Goal: Information Seeking & Learning: Check status

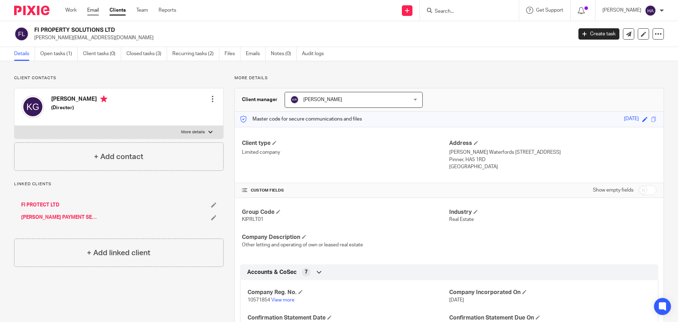
click at [97, 10] on link "Email" at bounding box center [93, 10] width 12 height 7
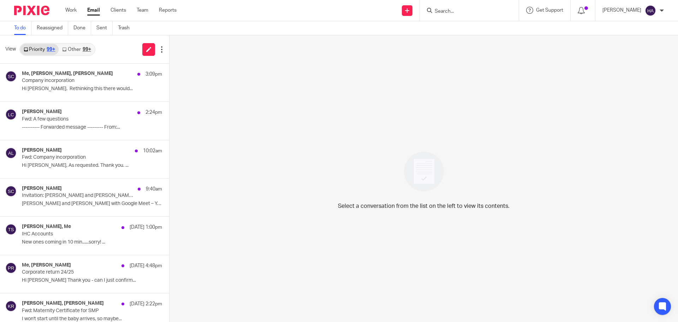
click at [467, 14] on input "Search" at bounding box center [466, 11] width 64 height 6
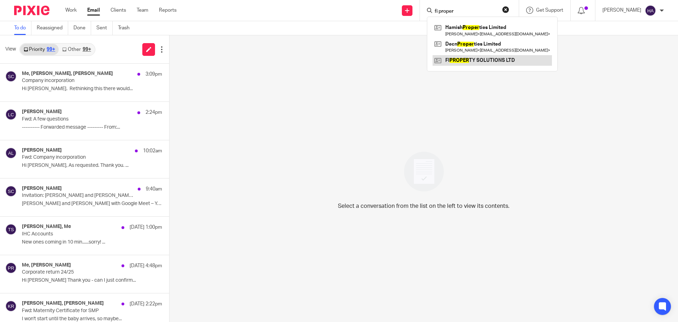
type input "fi proper"
click at [475, 61] on link at bounding box center [492, 60] width 119 height 11
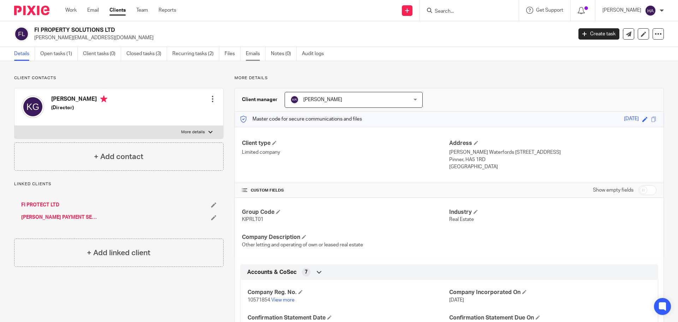
click at [247, 55] on link "Emails" at bounding box center [256, 54] width 20 height 14
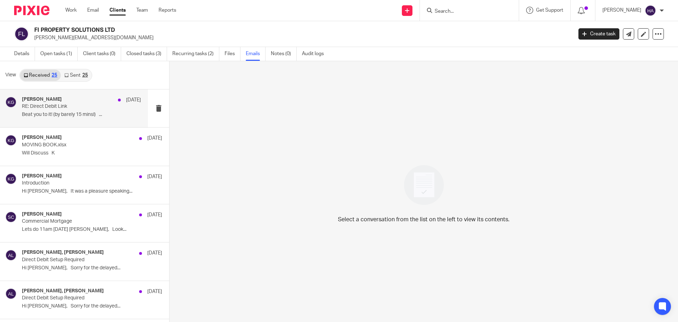
click at [83, 109] on p "RE: Direct Debit Link" at bounding box center [69, 106] width 95 height 6
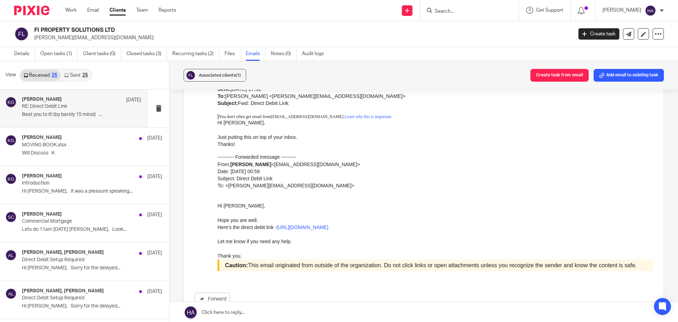
scroll to position [141, 0]
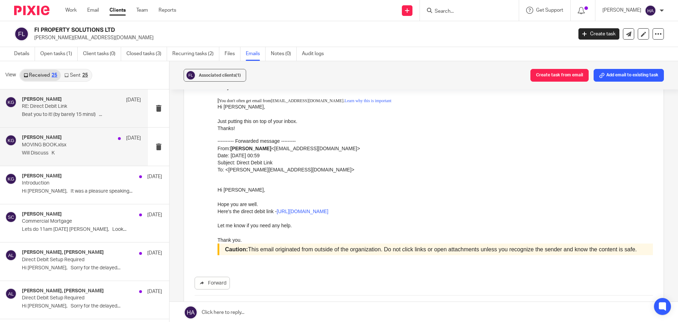
click at [24, 160] on div "Kish Gohil 6 Aug MOVING BOOK.xlsx Will Discuss K" at bounding box center [74, 147] width 148 height 38
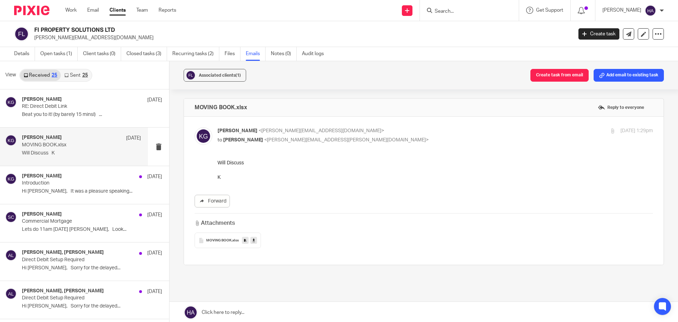
scroll to position [0, 0]
click at [85, 188] on div "Kish Gohil 6 Aug Introduction Hi Paul, It was a pleasure speaking..." at bounding box center [81, 185] width 119 height 24
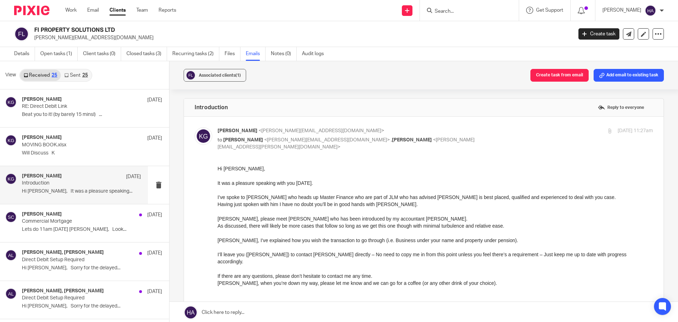
scroll to position [35, 0]
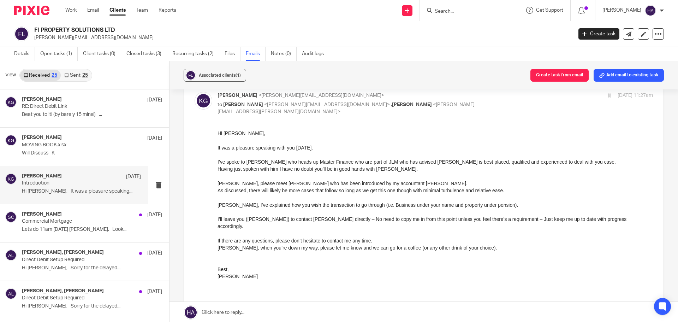
drag, startPoint x: 433, startPoint y: 309, endPoint x: 317, endPoint y: 181, distance: 173.3
click at [313, 184] on p "Sam, please meet Paul who has been introduced by my accountant Saul." at bounding box center [436, 182] width 436 height 7
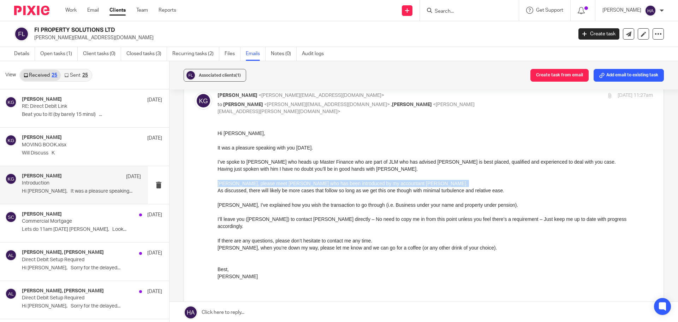
click at [313, 184] on p "Sam, please meet Paul who has been introduced by my accountant Saul." at bounding box center [436, 182] width 436 height 7
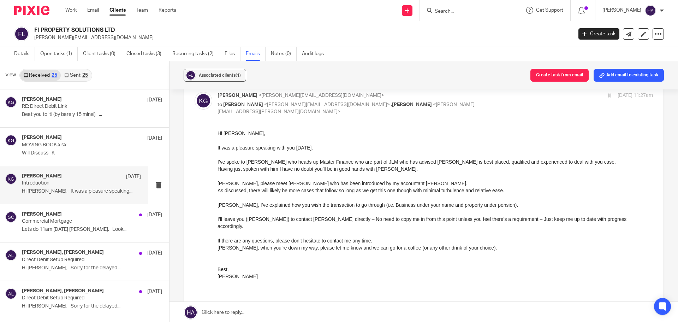
click at [278, 195] on p at bounding box center [436, 197] width 436 height 7
click at [220, 193] on p "As discussed, there will likely be more cases that follow so long as we get thi…" at bounding box center [436, 189] width 436 height 7
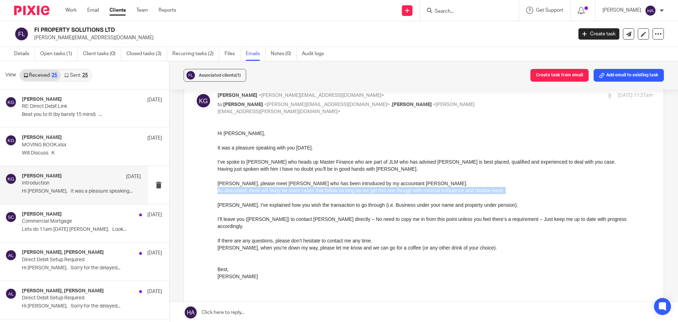
click at [220, 193] on p "As discussed, there will likely be more cases that follow so long as we get thi…" at bounding box center [436, 189] width 436 height 7
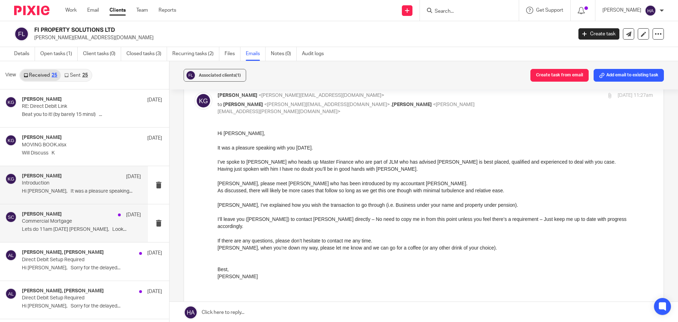
click at [52, 217] on div "Saul Cohen 1 Aug" at bounding box center [81, 214] width 119 height 7
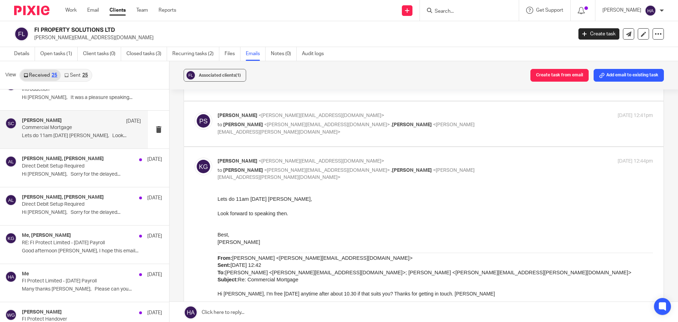
scroll to position [106, 0]
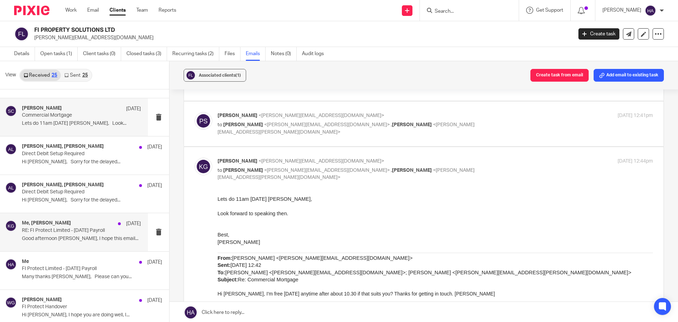
click at [66, 225] on div "Me, Kish Gohil 26 Jun" at bounding box center [81, 223] width 119 height 7
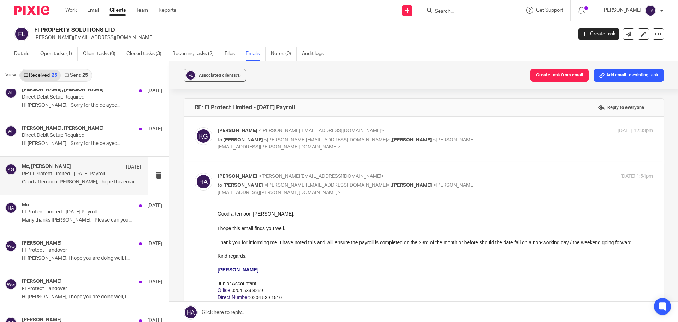
scroll to position [177, 0]
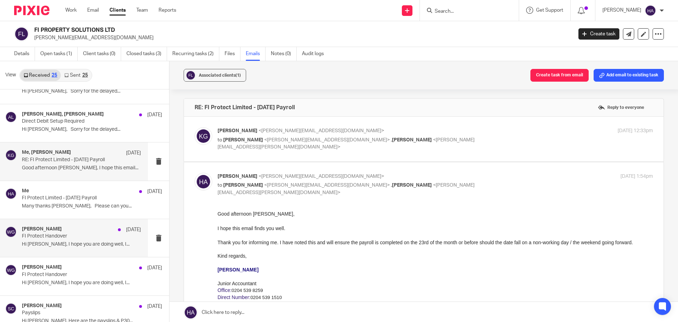
click at [71, 240] on div "Wignesh Ganesharajah 29 May FI Protect Handover Hi Kish, I hope you are doing w…" at bounding box center [81, 238] width 119 height 24
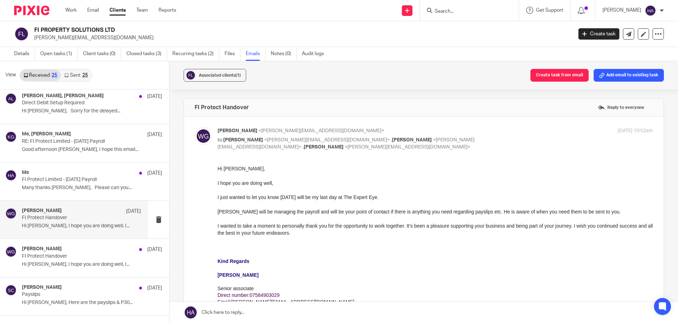
scroll to position [212, 0]
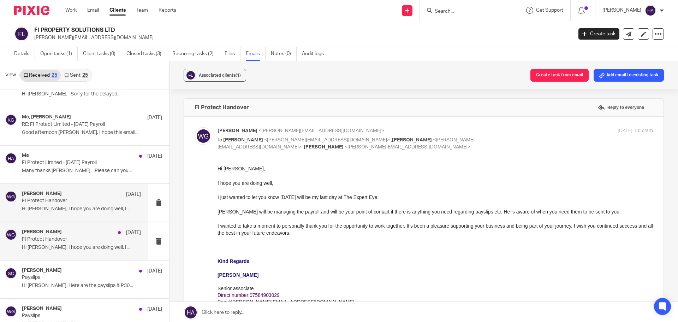
click at [56, 234] on h4 "Wignesh Ganesharajah" at bounding box center [42, 232] width 40 height 6
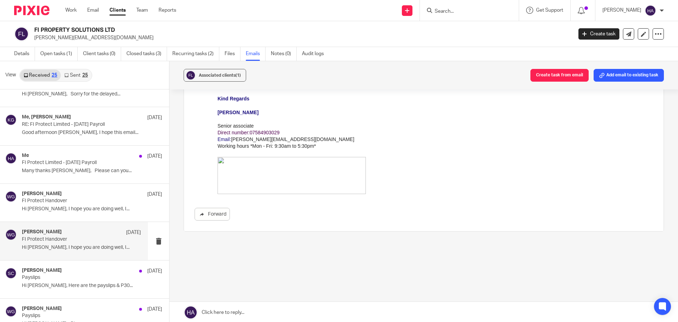
scroll to position [163, 0]
click at [95, 277] on p "Payslips" at bounding box center [69, 277] width 95 height 6
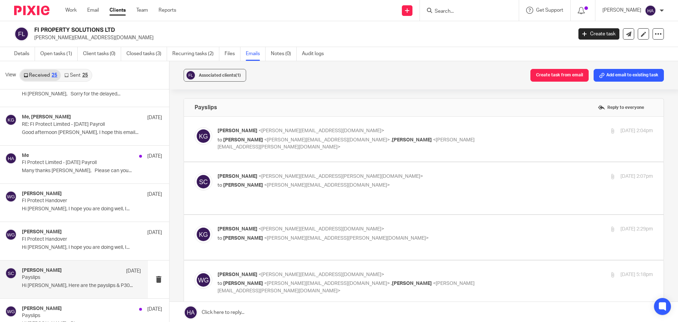
scroll to position [0, 0]
click at [313, 142] on span "<wignesh@theexperteye.co.uk>" at bounding box center [327, 139] width 126 height 5
checkbox input "true"
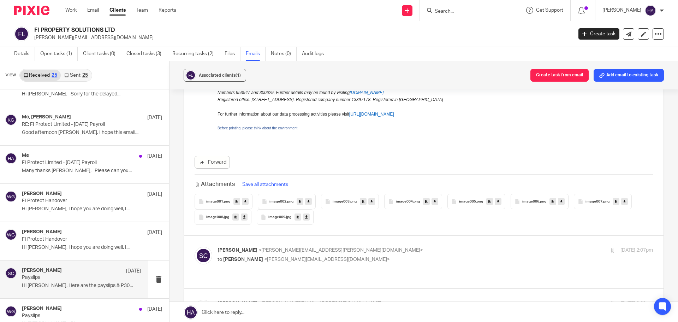
scroll to position [389, 0]
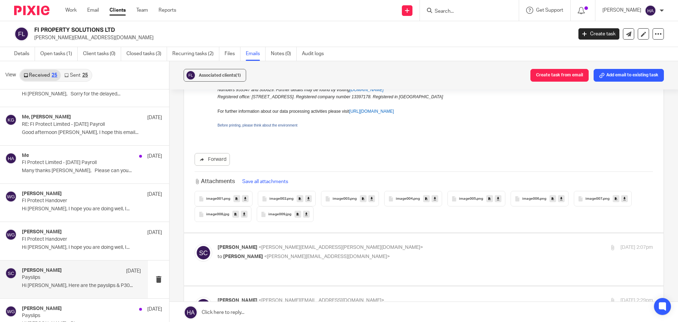
click at [367, 244] on p "Saul Cohen <saul.cohen@theexperteye.co.uk>" at bounding box center [363, 247] width 290 height 7
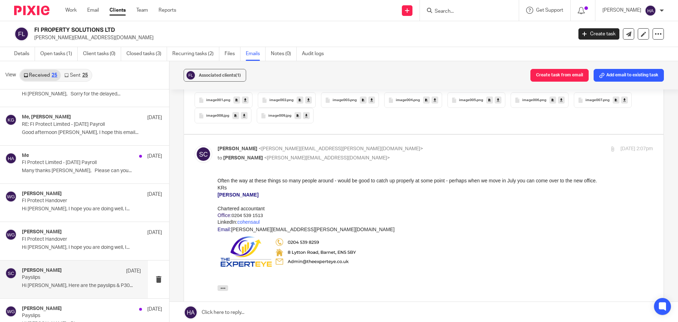
scroll to position [494, 0]
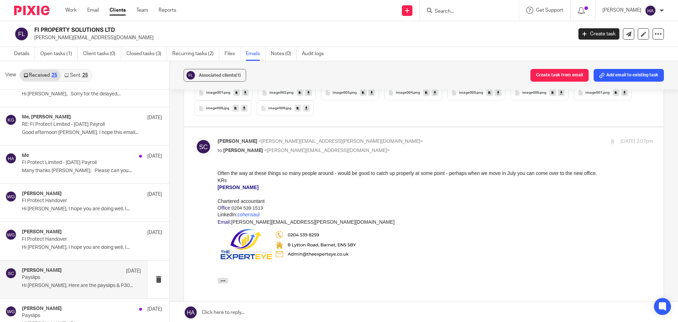
click at [369, 140] on div "Saul Cohen <saul.cohen@theexperteye.co.uk> to Kish Gohil <kish@jlmms.co.uk>" at bounding box center [363, 146] width 290 height 16
checkbox input "false"
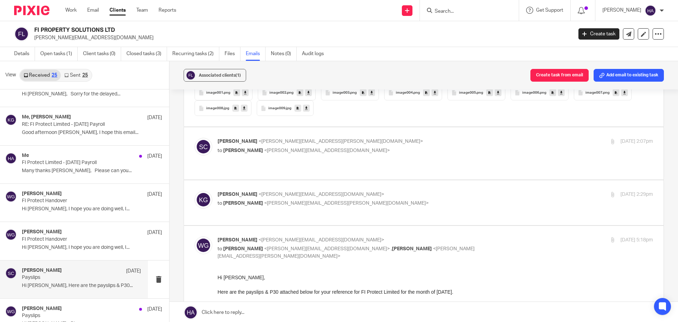
click at [361, 200] on p "to Saul Cohen <saul.cohen@theexperteye.co.uk>" at bounding box center [363, 203] width 290 height 7
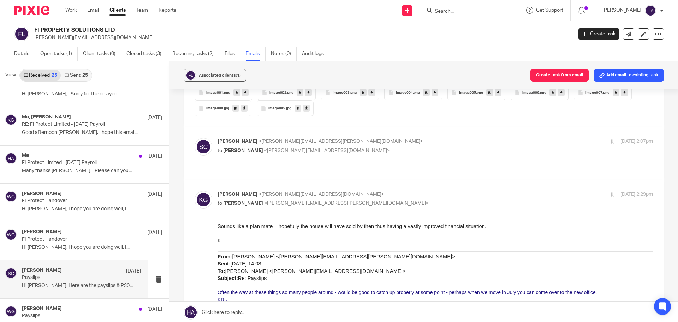
scroll to position [0, 0]
click at [361, 200] on p "to Saul Cohen <saul.cohen@theexperteye.co.uk>" at bounding box center [363, 203] width 290 height 7
checkbox input "false"
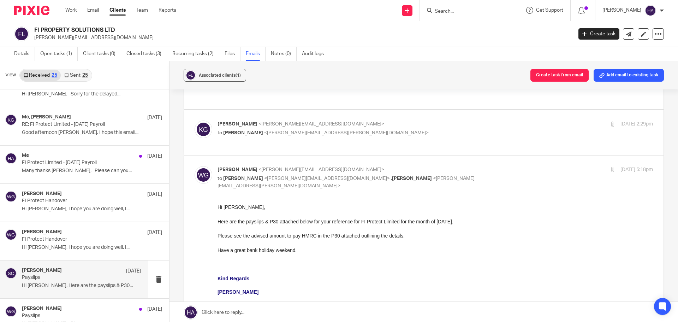
scroll to position [565, 0]
click at [274, 221] on div "Here are the payslips & P30 attached below for your reference for FI Protect Li…" at bounding box center [436, 221] width 436 height 7
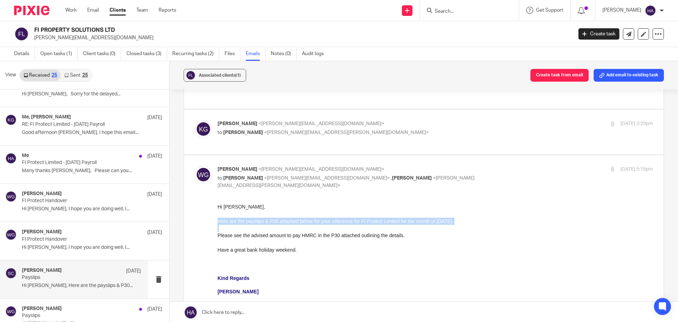
click at [273, 231] on div at bounding box center [436, 228] width 436 height 7
drag, startPoint x: 432, startPoint y: 408, endPoint x: 262, endPoint y: 231, distance: 245.1
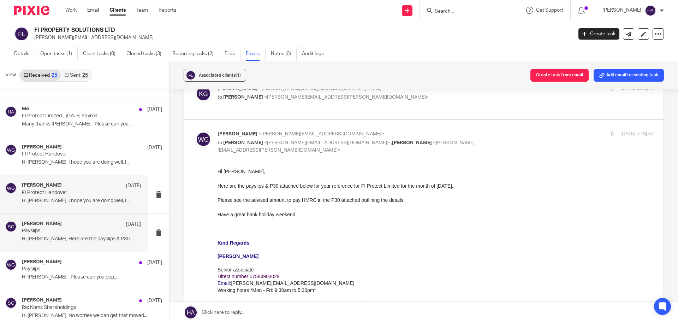
scroll to position [283, 0]
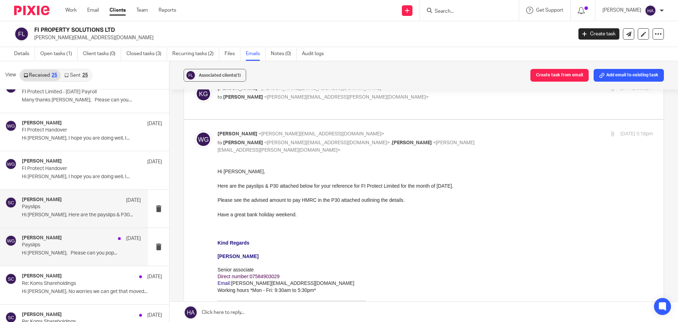
click at [87, 248] on div "Wignesh Ganesharajah 23 May Payslips Hi Wignesh, Please can you pop..." at bounding box center [81, 247] width 119 height 24
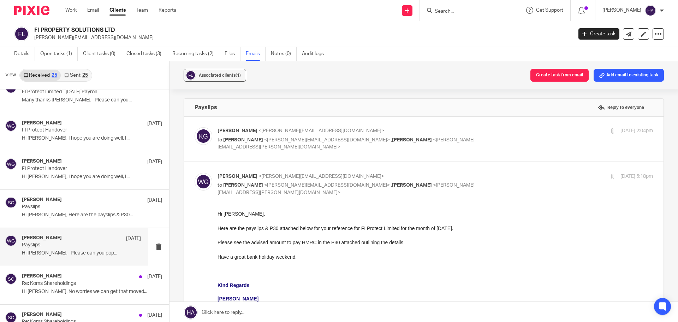
scroll to position [0, 0]
click at [227, 229] on div "Here are the payslips & P30 attached below for your reference for FI Protect Li…" at bounding box center [436, 228] width 436 height 7
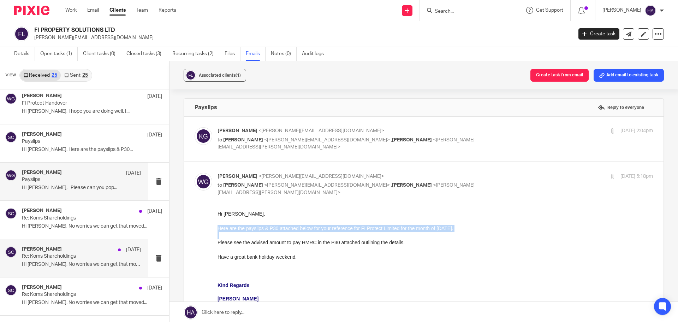
scroll to position [353, 0]
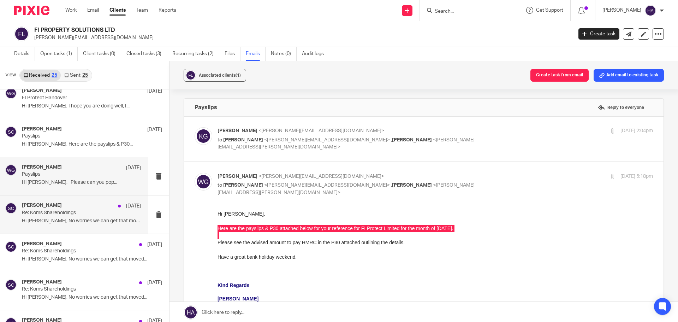
click at [69, 214] on p "Re: Koms Shareholdings" at bounding box center [69, 213] width 95 height 6
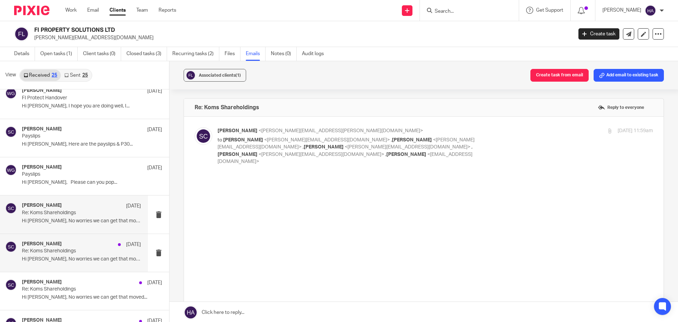
click at [66, 242] on div "Saul Cohen 14 May" at bounding box center [81, 244] width 119 height 7
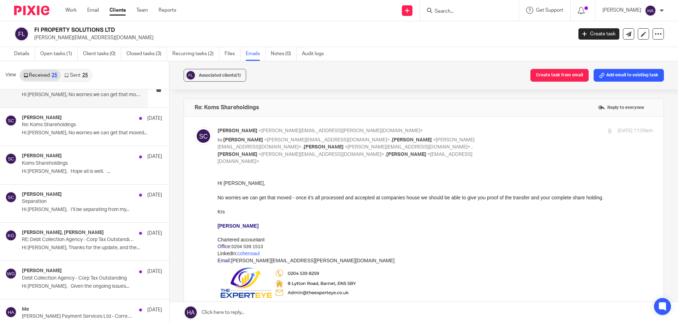
scroll to position [530, 0]
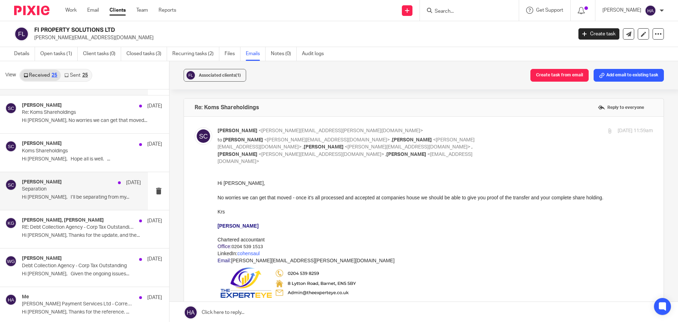
click at [87, 190] on p "Separation" at bounding box center [69, 189] width 95 height 6
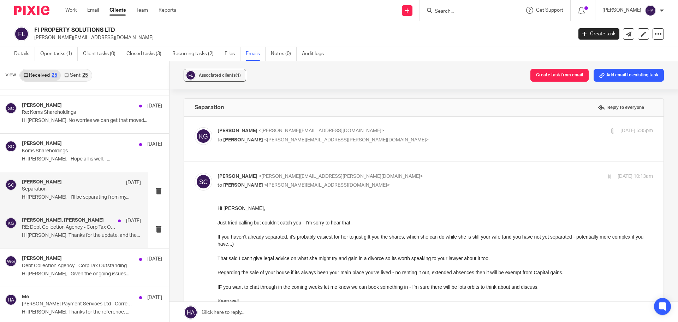
scroll to position [0, 0]
click at [89, 227] on p "RE: Debt Collection Agency - Corp Tax Outstanding" at bounding box center [69, 227] width 95 height 6
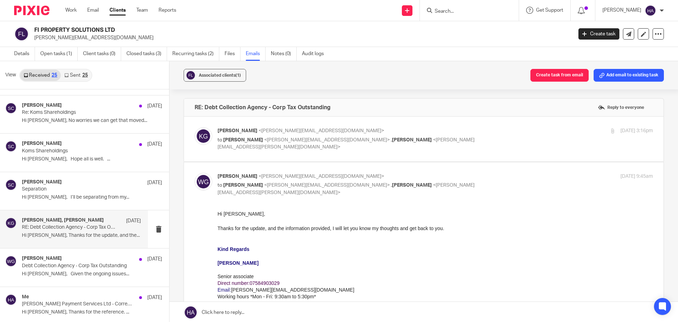
click at [389, 139] on span "<saul.cohen@theexperteye.co.uk>" at bounding box center [346, 143] width 257 height 12
checkbox input "true"
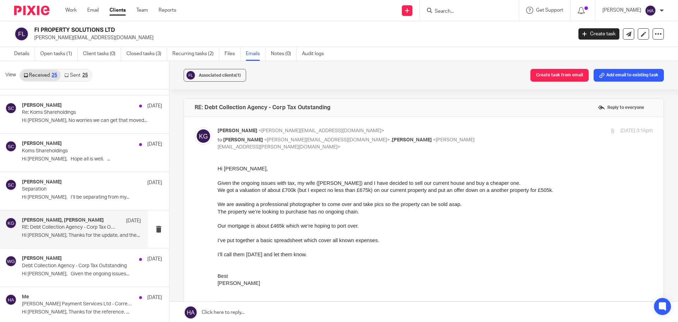
drag, startPoint x: 424, startPoint y: 343, endPoint x: 275, endPoint y: 184, distance: 218.4
click at [275, 184] on span "Given the ongoing issues with tax, my wife (Kom) and I have decided to sell our…" at bounding box center [369, 183] width 303 height 6
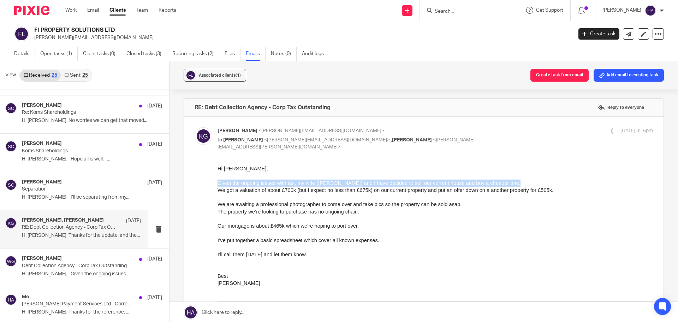
click at [275, 184] on span "Given the ongoing issues with tax, my wife (Kom) and I have decided to sell our…" at bounding box center [369, 183] width 303 height 6
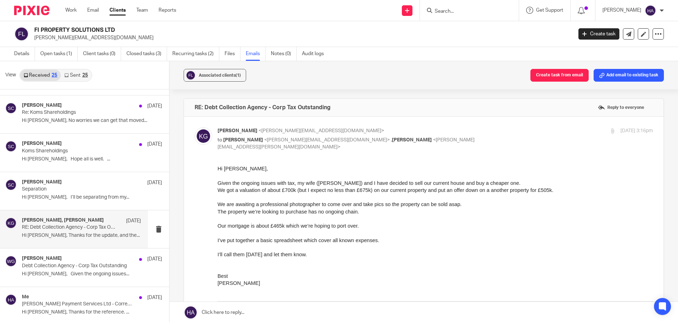
click at [277, 190] on span "We got a valuation of about £700k (but I expect no less than £675k) on our curr…" at bounding box center [386, 190] width 336 height 6
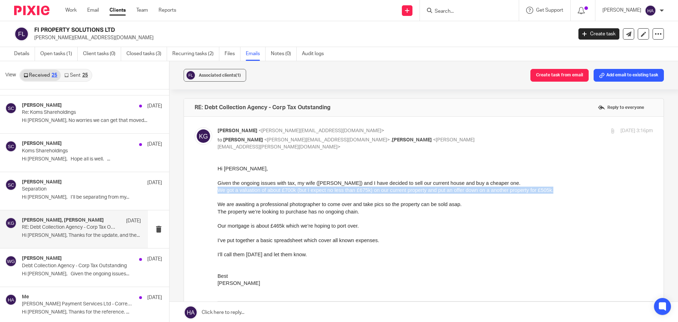
click at [277, 190] on span "We got a valuation of about £700k (but I expect no less than £675k) on our curr…" at bounding box center [386, 190] width 336 height 6
click at [256, 190] on span "We got a valuation of about £700k (but I expect no less than £675k) on our curr…" at bounding box center [386, 190] width 336 height 6
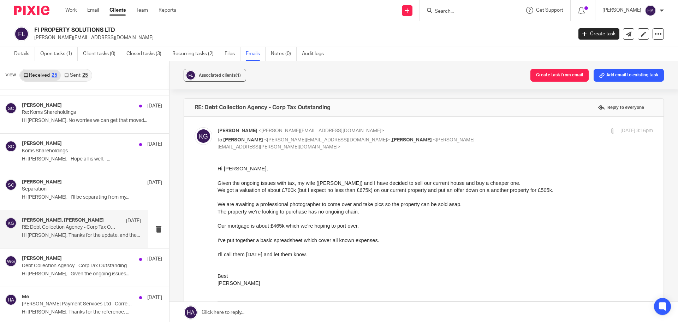
drag, startPoint x: 430, startPoint y: 349, endPoint x: 260, endPoint y: 190, distance: 232.1
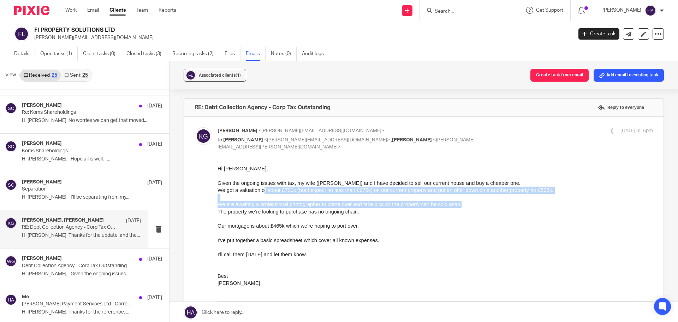
drag, startPoint x: 260, startPoint y: 190, endPoint x: 462, endPoint y: 207, distance: 202.0
click at [462, 207] on p "We are awaiting a professional photographer to come over and take pics so the p…" at bounding box center [436, 203] width 436 height 7
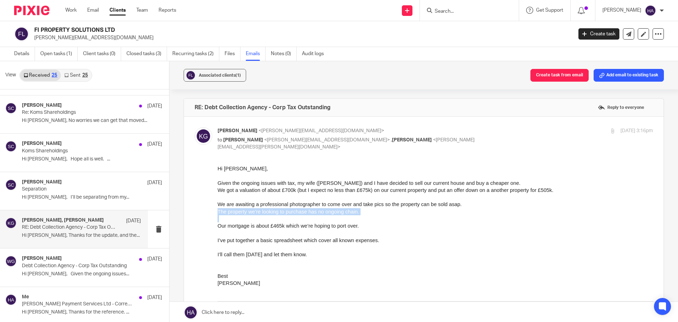
drag, startPoint x: 457, startPoint y: 207, endPoint x: 203, endPoint y: 226, distance: 254.0
click html "Hi Wignesh, Given the ongoing issues with tax, my wife (Kom) and I have decided…"
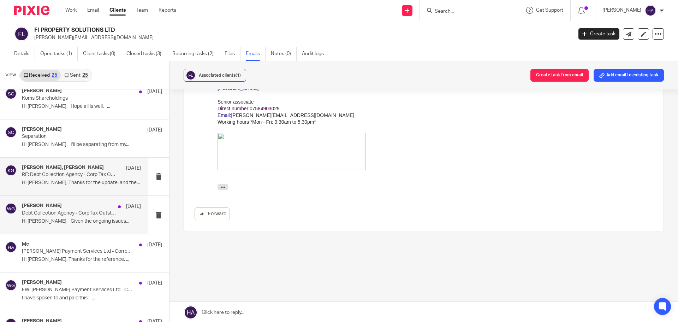
scroll to position [636, 0]
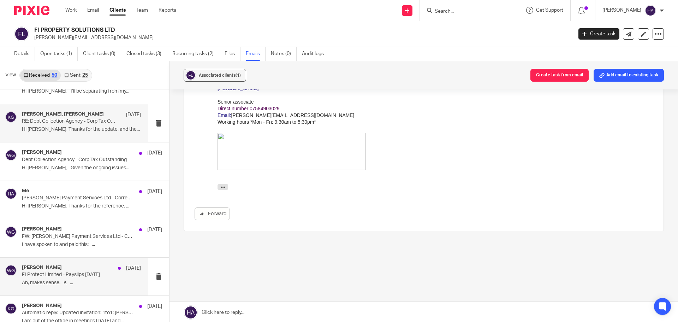
click at [62, 266] on h4 "Wignesh Ganesharajah" at bounding box center [42, 268] width 40 height 6
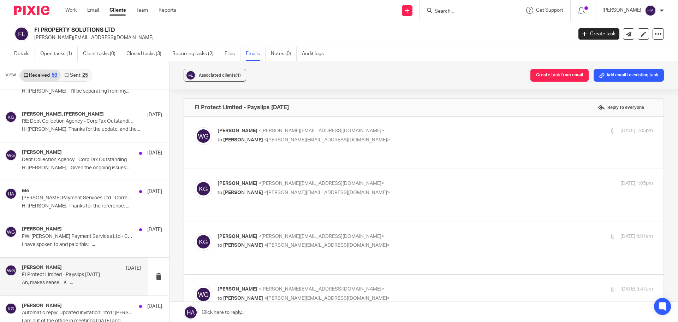
scroll to position [0, 0]
click at [345, 134] on p "Wignesh Ganesharajah <wignesh@theexperteye.co.uk>" at bounding box center [363, 130] width 290 height 7
checkbox input "true"
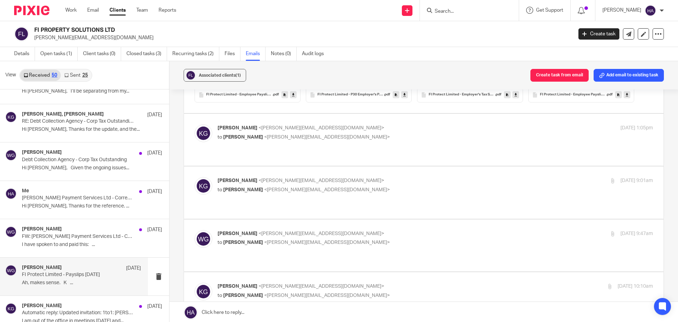
scroll to position [318, 0]
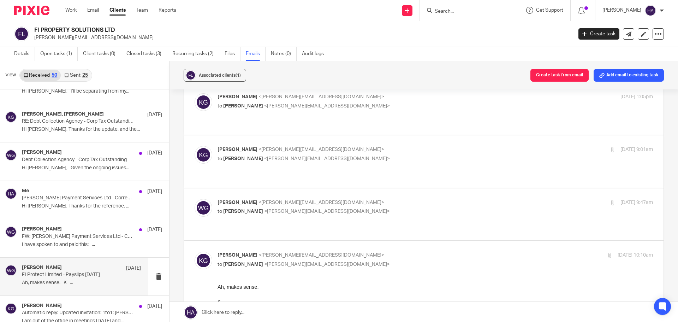
click at [369, 119] on label at bounding box center [424, 109] width 480 height 52
click at [195, 93] on input "checkbox" at bounding box center [194, 93] width 0 height 0
checkbox input "true"
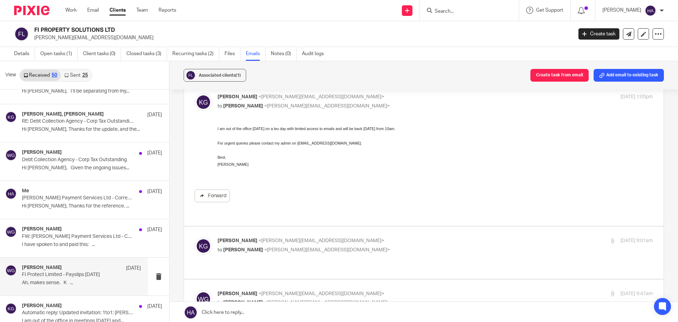
scroll to position [0, 0]
click at [396, 246] on p "to Wignesh Ganesharajah <wignesh@theexperteye.co.uk>" at bounding box center [363, 249] width 290 height 7
checkbox input "true"
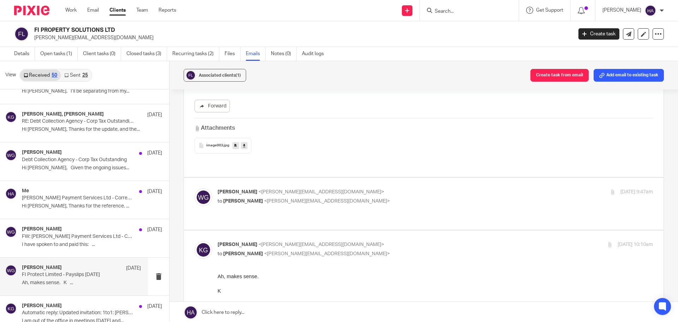
scroll to position [918, 0]
click at [414, 188] on div "Wignesh Ganesharajah <wignesh@theexperteye.co.uk> to Kish Gohil <kish@jlmms.co.…" at bounding box center [363, 196] width 290 height 16
checkbox input "true"
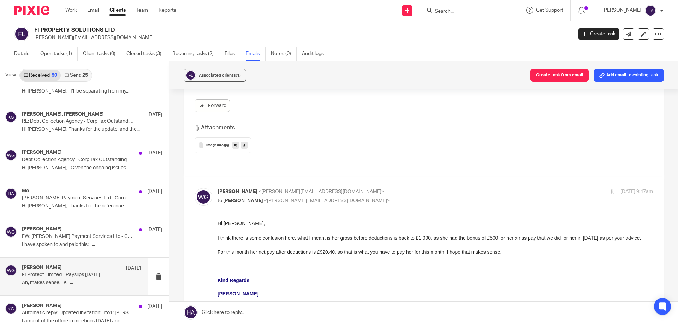
scroll to position [0, 0]
drag, startPoint x: 218, startPoint y: 241, endPoint x: 270, endPoint y: 241, distance: 51.9
click at [274, 239] on div "I think there is some confusion here, what I meant is her gross before deductio…" at bounding box center [436, 237] width 436 height 7
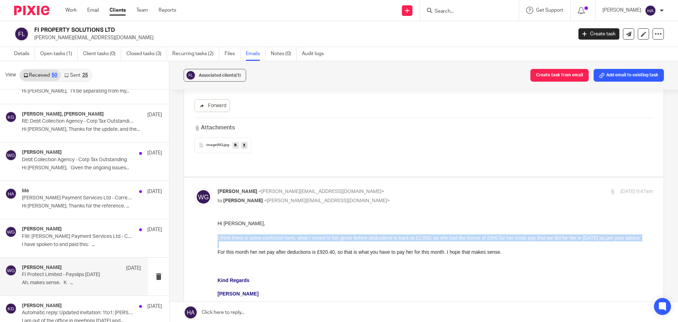
click at [274, 239] on div "I think there is some confusion here, what I meant is her gross before deductio…" at bounding box center [436, 237] width 436 height 7
drag, startPoint x: 290, startPoint y: 236, endPoint x: 502, endPoint y: 246, distance: 211.8
click at [502, 241] on div "I think there is some confusion here, what I meant is her gross before deductio…" at bounding box center [436, 237] width 436 height 7
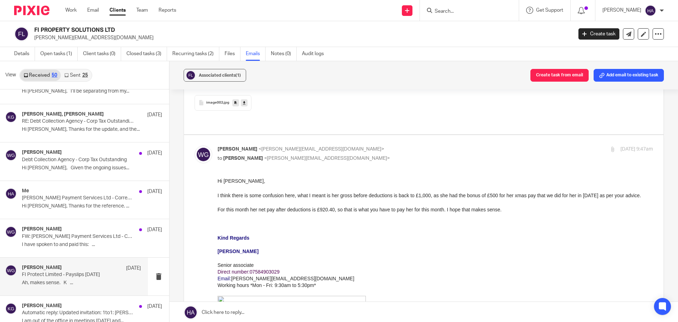
scroll to position [989, 0]
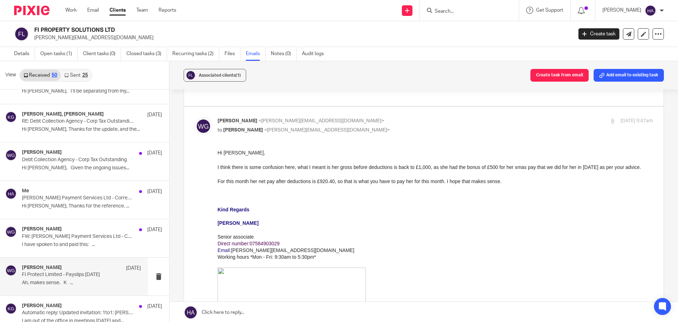
click at [283, 185] on div "For this month her net pay after deductions is £920.40, so that is what you hav…" at bounding box center [436, 181] width 436 height 7
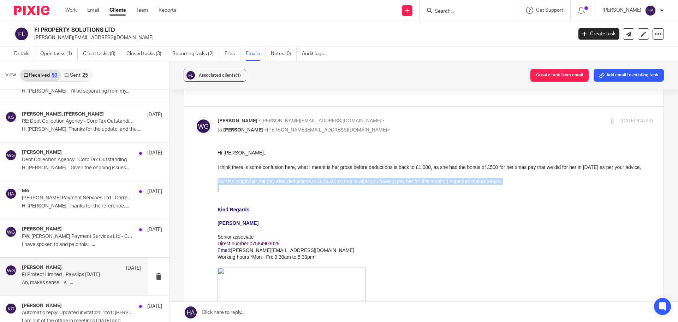
click at [283, 185] on div "For this month her net pay after deductions is £920.40, so that is what you hav…" at bounding box center [436, 181] width 436 height 7
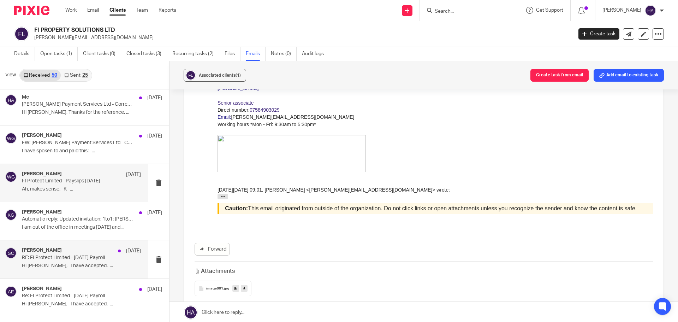
scroll to position [742, 0]
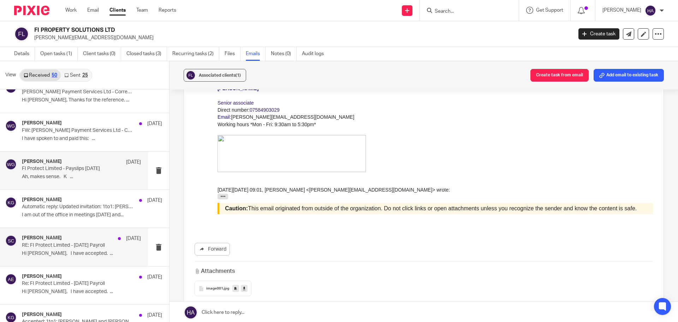
click at [53, 237] on div "Saul Cohen 3 Feb" at bounding box center [81, 238] width 119 height 7
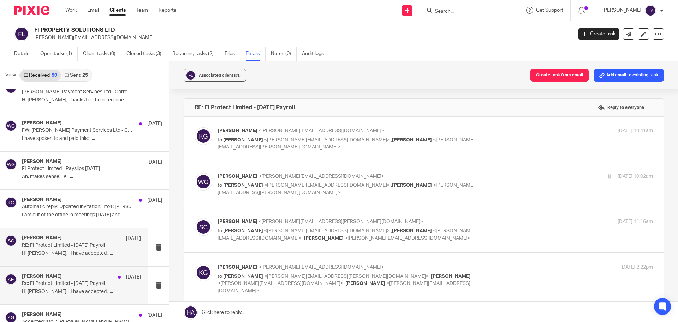
scroll to position [0, 0]
click at [62, 276] on div "Ashley Ehi 3 Feb" at bounding box center [81, 276] width 119 height 7
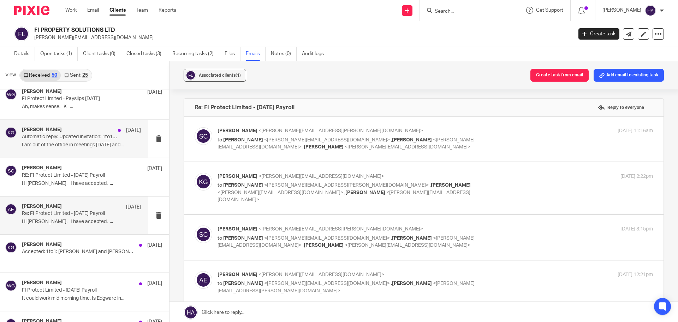
scroll to position [848, 0]
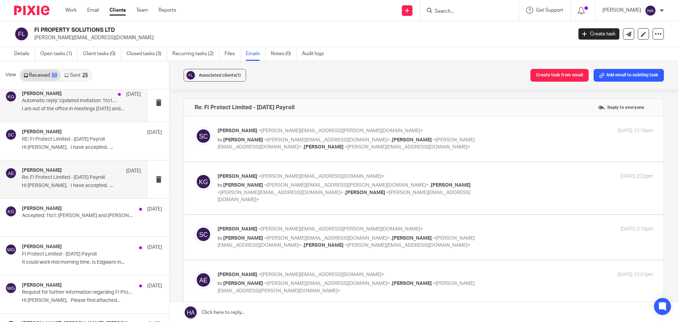
click at [74, 216] on p "Accepted: 1to1: Kish and Saul" at bounding box center [78, 216] width 112 height 6
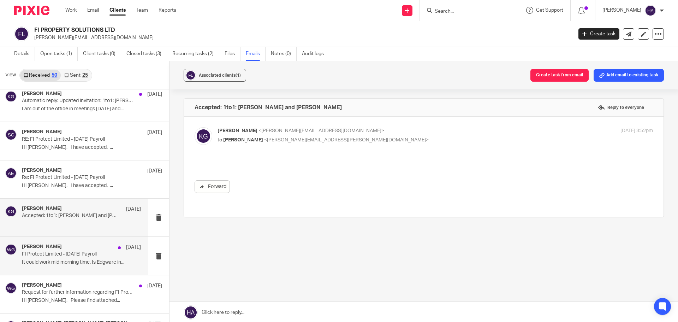
click at [67, 259] on p "It could work mid morning time. Is Edgware in..." at bounding box center [81, 262] width 119 height 6
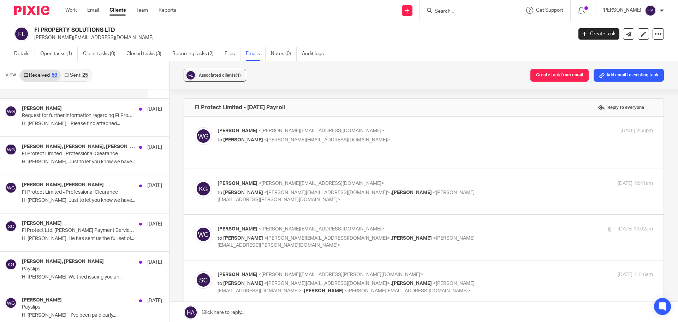
scroll to position [1060, 0]
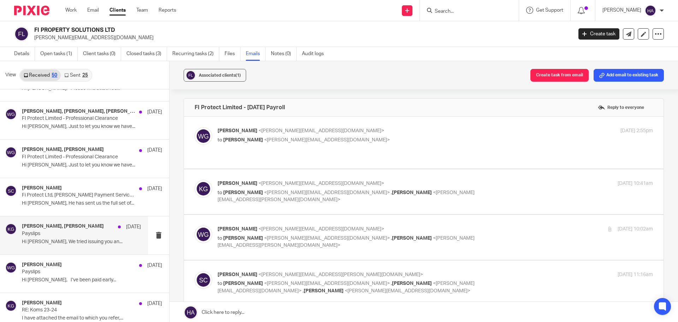
click at [84, 223] on div "Wignesh Ganesharajah, Kish Gohil 22 Nov Payslips Hi Kish, We tried issuing you …" at bounding box center [74, 235] width 148 height 38
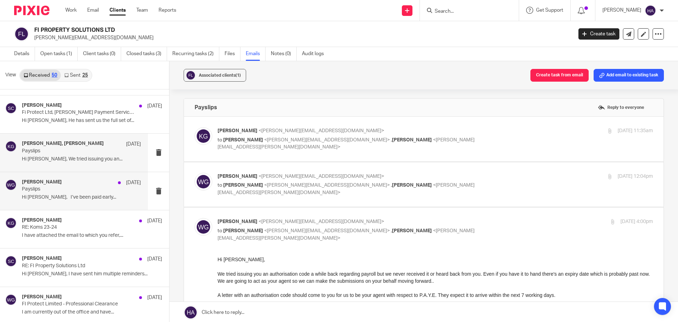
scroll to position [1166, 0]
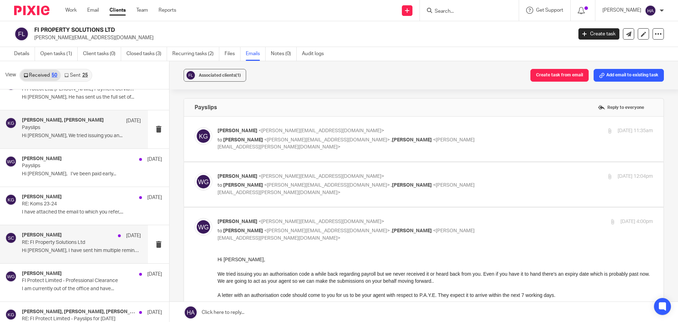
click at [75, 243] on p "RE: FI Property Solutions Ltd" at bounding box center [69, 242] width 95 height 6
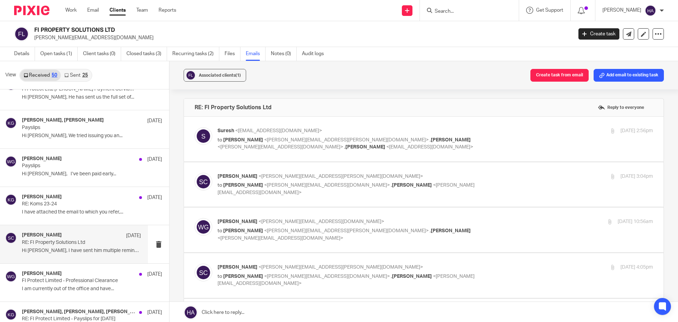
scroll to position [0, 0]
click at [318, 121] on label at bounding box center [424, 139] width 480 height 45
click at [195, 127] on input "checkbox" at bounding box center [194, 127] width 0 height 0
checkbox input "true"
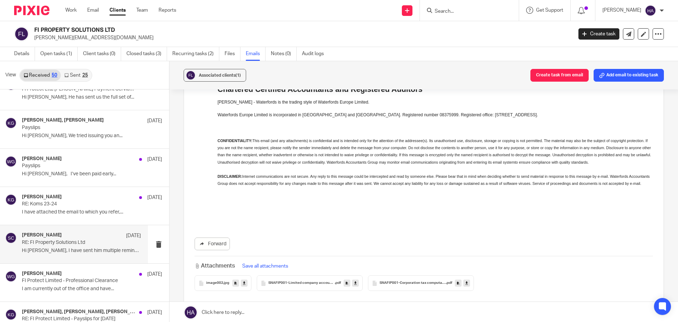
scroll to position [247, 0]
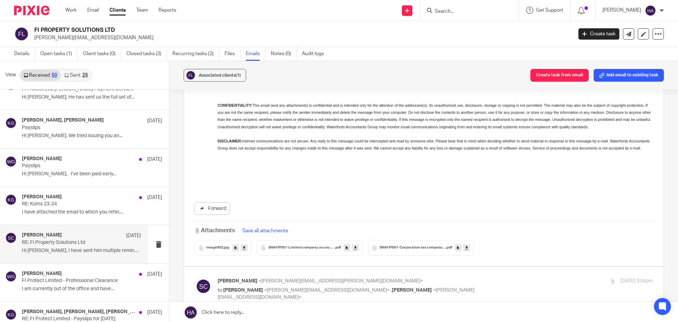
click at [299, 249] on span "SNAFIP001-Limited company accounts 243-LTD-GSK-2024-signed" at bounding box center [301, 247] width 66 height 4
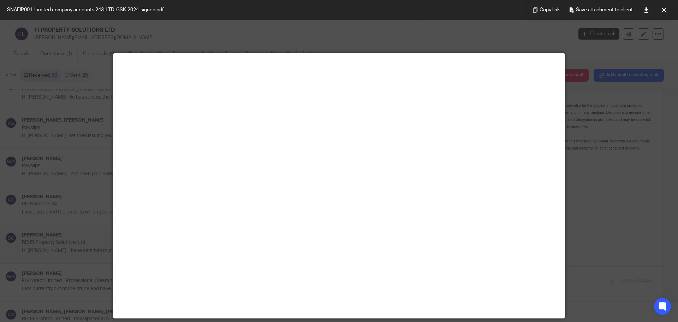
click at [664, 161] on div at bounding box center [339, 161] width 678 height 322
click at [593, 122] on div at bounding box center [339, 161] width 678 height 322
click at [582, 183] on div at bounding box center [339, 161] width 678 height 322
click at [665, 13] on button at bounding box center [664, 10] width 14 height 14
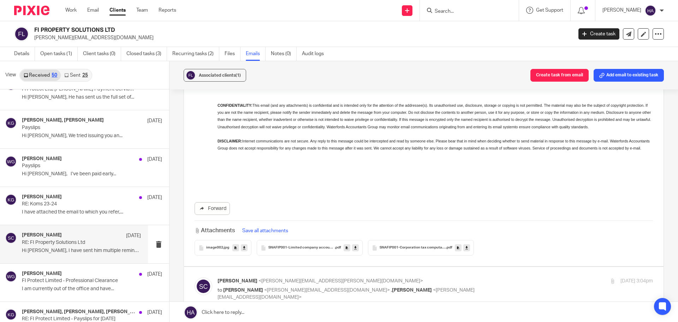
click at [416, 246] on span "SNAFIP001-Corporation tax computation-GSK-2024" at bounding box center [413, 247] width 66 height 4
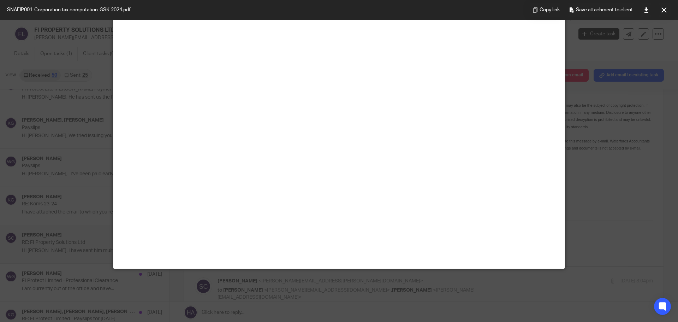
scroll to position [0, 0]
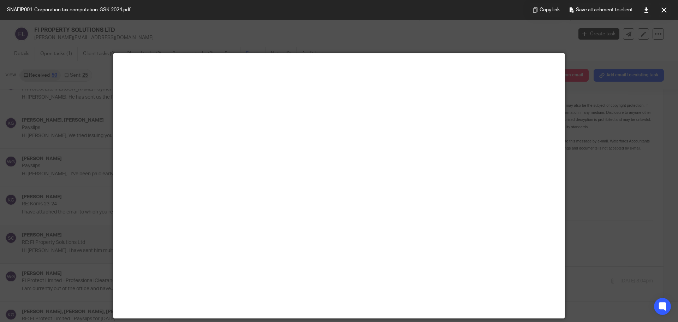
click at [634, 116] on div at bounding box center [339, 161] width 678 height 322
click at [636, 66] on div at bounding box center [339, 161] width 678 height 322
click at [667, 7] on button at bounding box center [664, 10] width 14 height 14
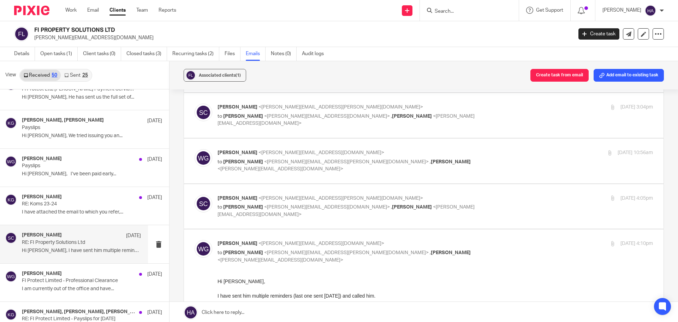
scroll to position [424, 0]
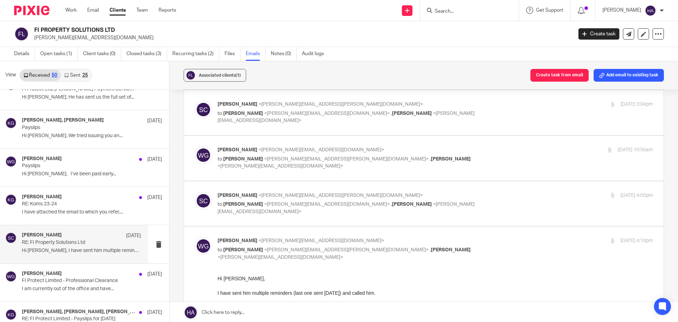
click at [361, 107] on p "Saul Cohen <saul.cohen@theexperteye.co.uk>" at bounding box center [363, 104] width 290 height 7
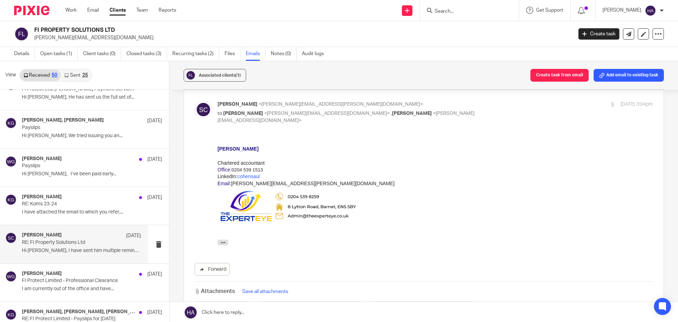
scroll to position [0, 0]
click at [361, 107] on p "Saul Cohen <saul.cohen@theexperteye.co.uk>" at bounding box center [363, 104] width 290 height 7
checkbox input "false"
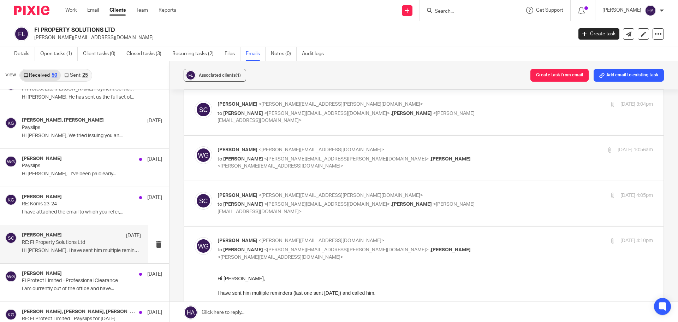
click at [359, 149] on p "Wignesh Ganesharajah <wignesh@theexperteye.co.uk>" at bounding box center [363, 149] width 290 height 7
checkbox input "true"
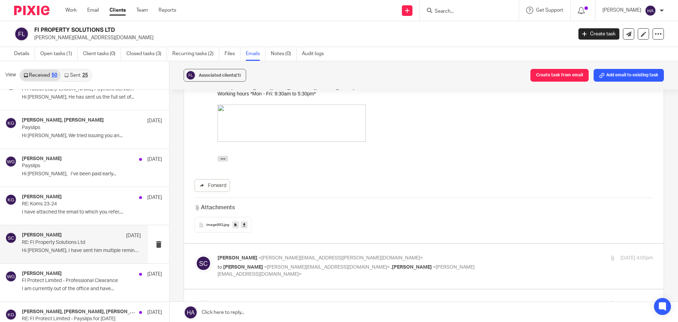
scroll to position [671, 0]
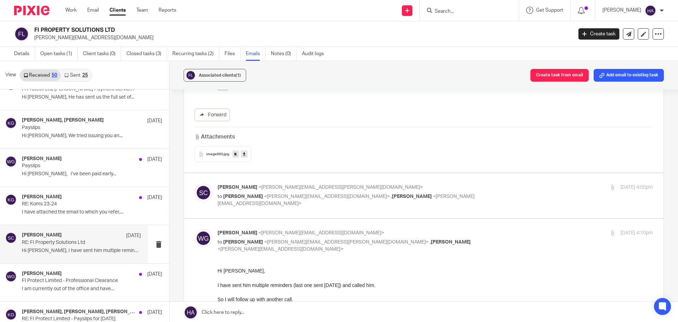
click at [327, 205] on div "Saul Cohen <saul.cohen@theexperteye.co.uk> to Wignesh Ganesharajah <wignesh@the…" at bounding box center [424, 196] width 458 height 24
drag, startPoint x: 325, startPoint y: 199, endPoint x: 320, endPoint y: 197, distance: 5.3
click at [321, 198] on p "to Wignesh Ganesharajah <wignesh@theexperteye.co.uk> , Keith Rogers <keith@thee…" at bounding box center [363, 200] width 290 height 14
click at [321, 191] on div "Saul Cohen <saul.cohen@theexperteye.co.uk> to Wignesh Ganesharajah <wignesh@the…" at bounding box center [363, 196] width 290 height 24
click at [330, 187] on p "Saul Cohen <saul.cohen@theexperteye.co.uk>" at bounding box center [363, 187] width 290 height 7
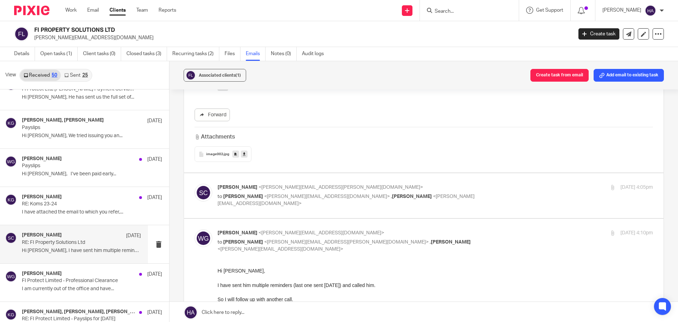
checkbox input "true"
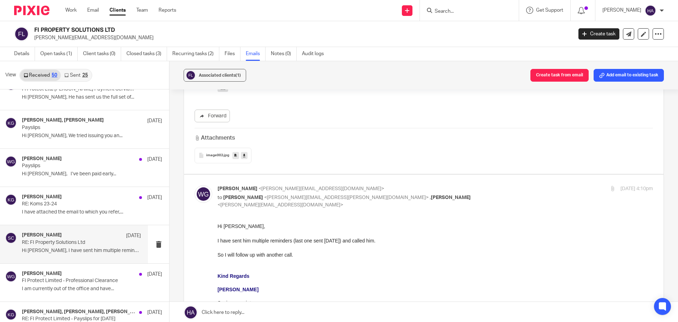
scroll to position [954, 0]
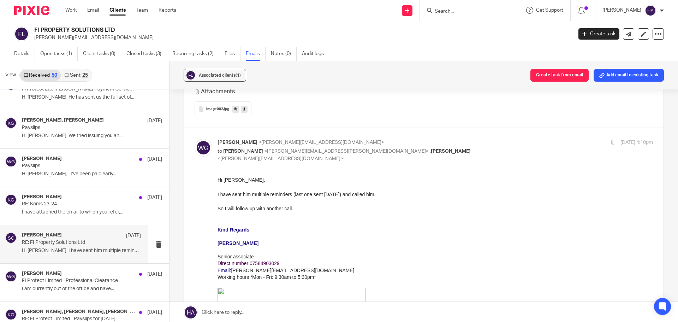
click at [283, 194] on div "I have sent him multiple reminders (last one sent last week Thursday) and calle…" at bounding box center [436, 194] width 436 height 7
click at [280, 198] on div at bounding box center [436, 201] width 436 height 7
click at [274, 209] on div "So I will follow up with another call." at bounding box center [436, 208] width 436 height 7
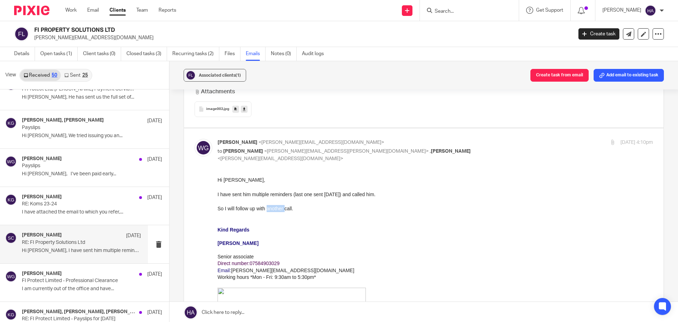
click at [274, 209] on div "So I will follow up with another call." at bounding box center [436, 208] width 436 height 7
click at [282, 209] on div "So I will follow up with another call." at bounding box center [436, 208] width 436 height 7
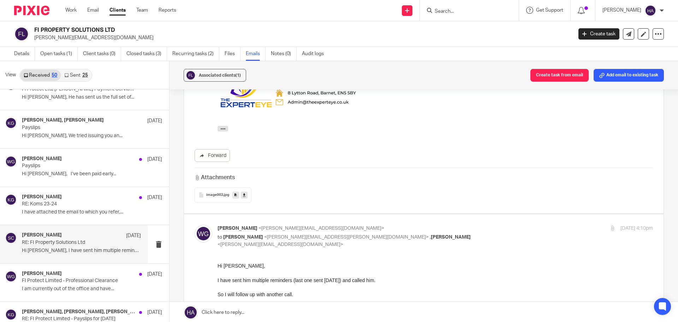
scroll to position [867, 0]
